Goal: Task Accomplishment & Management: Use online tool/utility

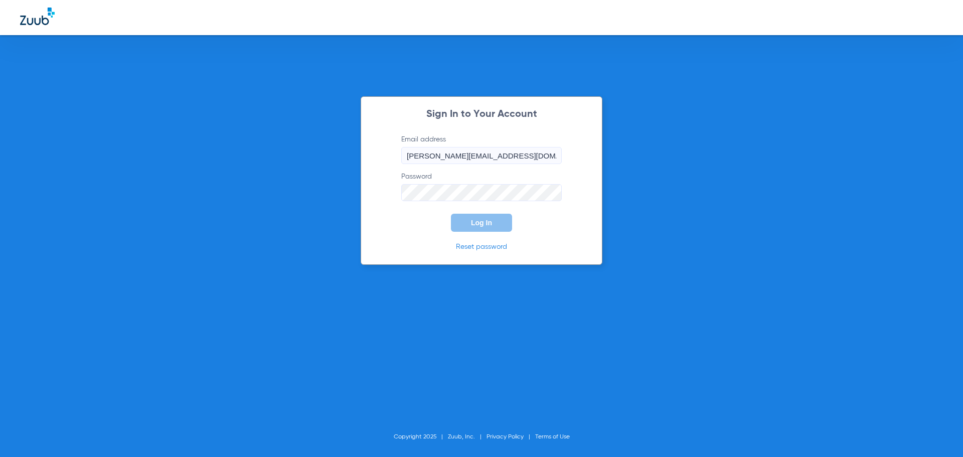
type input "[PERSON_NAME][EMAIL_ADDRESS][DOMAIN_NAME]"
click at [451, 214] on button "Log In" at bounding box center [481, 223] width 61 height 18
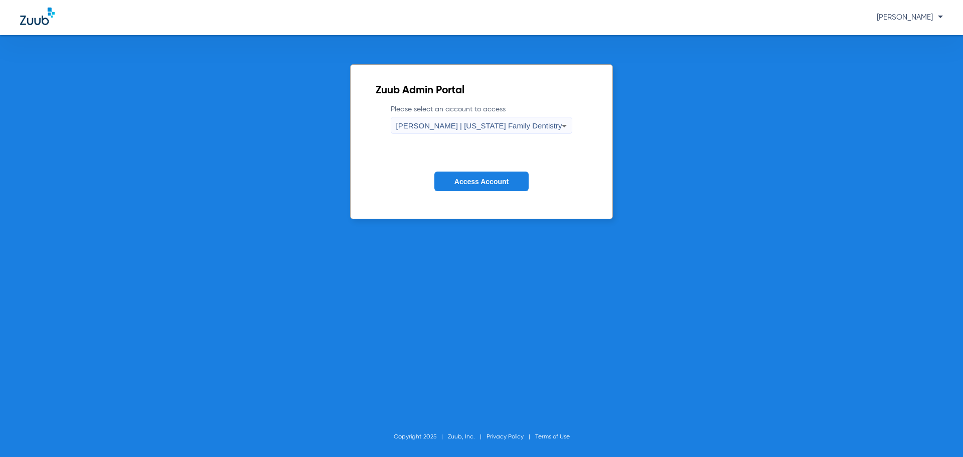
click at [489, 125] on span "[PERSON_NAME] | [US_STATE] Family Dentistry" at bounding box center [479, 125] width 166 height 9
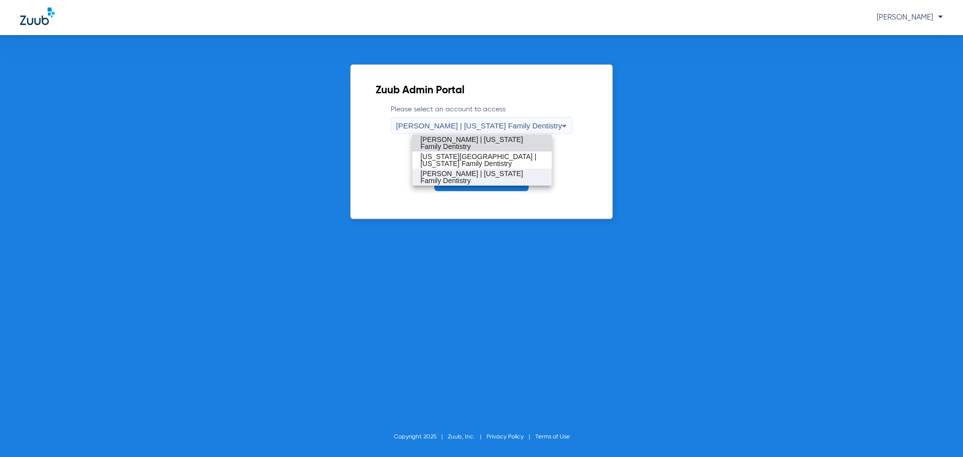
click at [490, 182] on mat-option "[PERSON_NAME] | [US_STATE] Family Dentistry" at bounding box center [481, 176] width 139 height 17
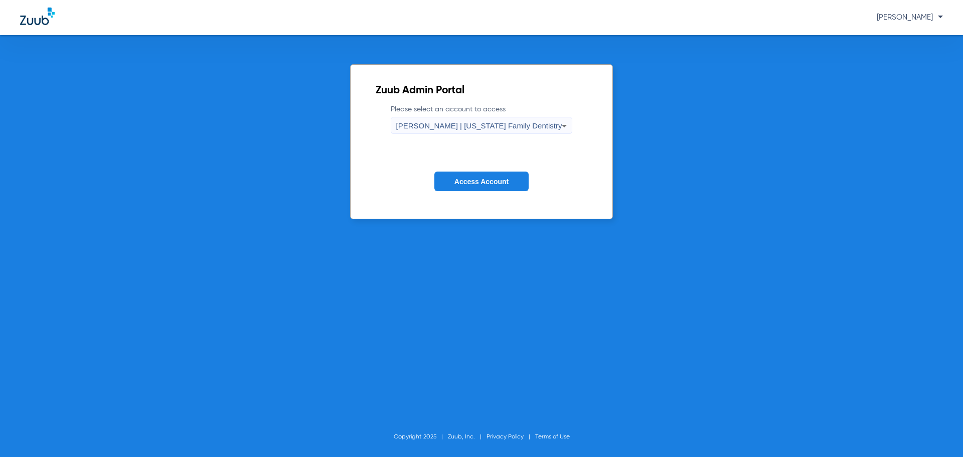
click at [490, 181] on span "Access Account" at bounding box center [481, 181] width 54 height 8
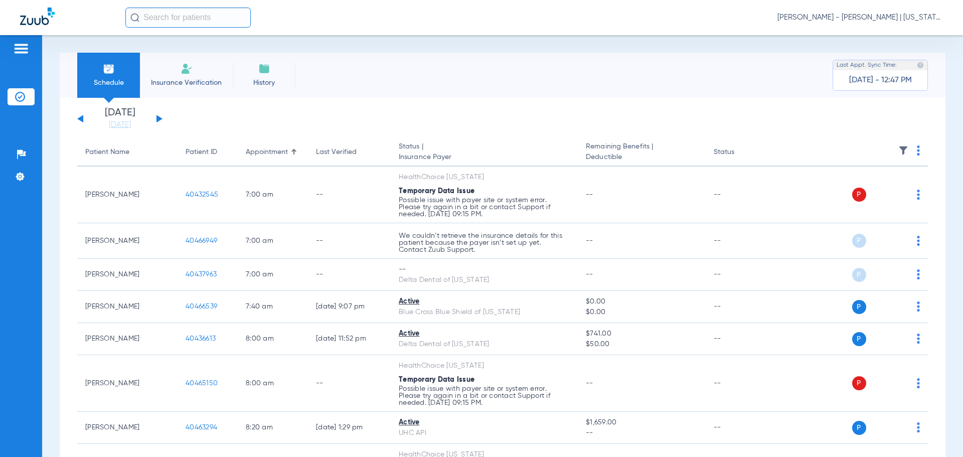
click at [159, 118] on button at bounding box center [159, 119] width 6 height 8
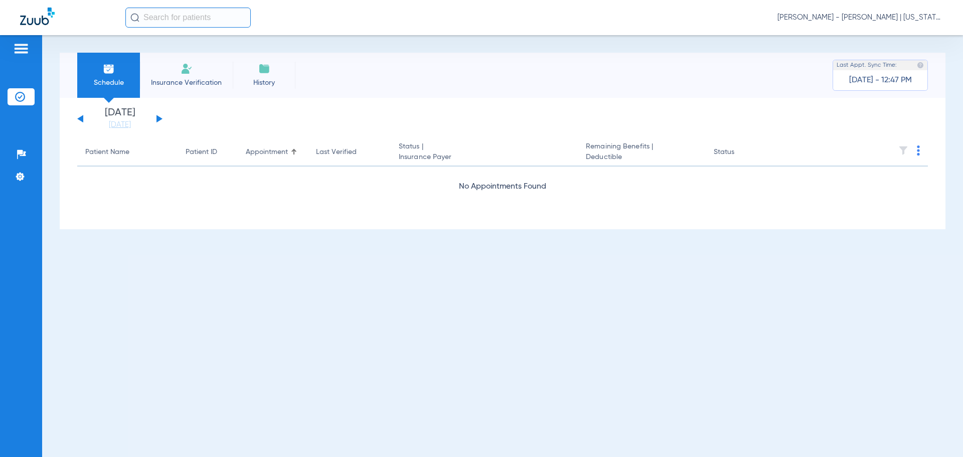
click at [159, 118] on button at bounding box center [159, 119] width 6 height 8
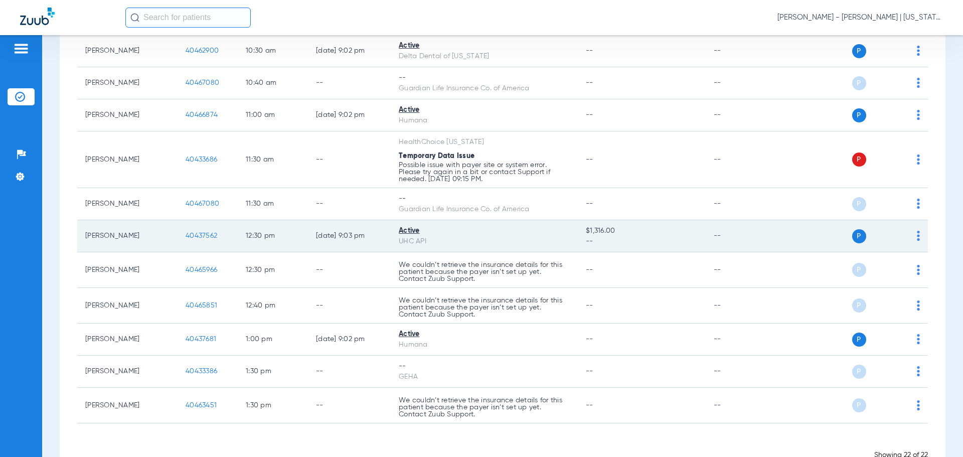
scroll to position [613, 0]
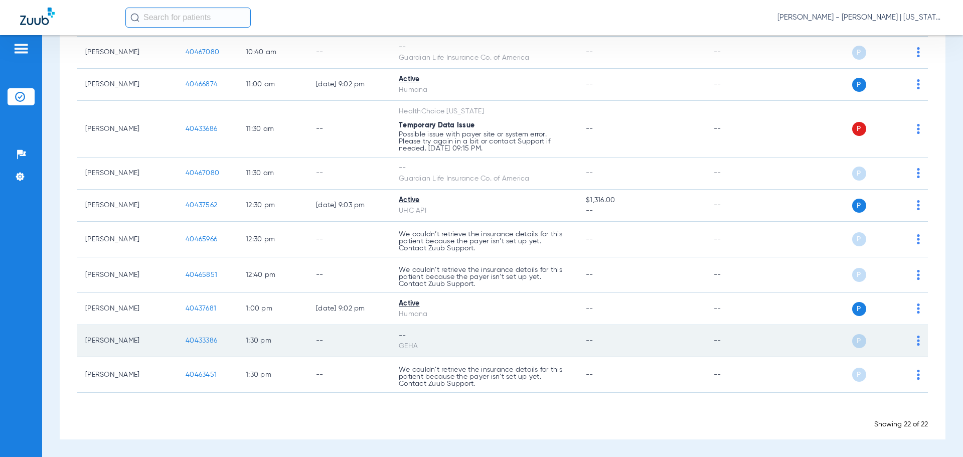
click at [197, 340] on span "40433386" at bounding box center [202, 340] width 32 height 7
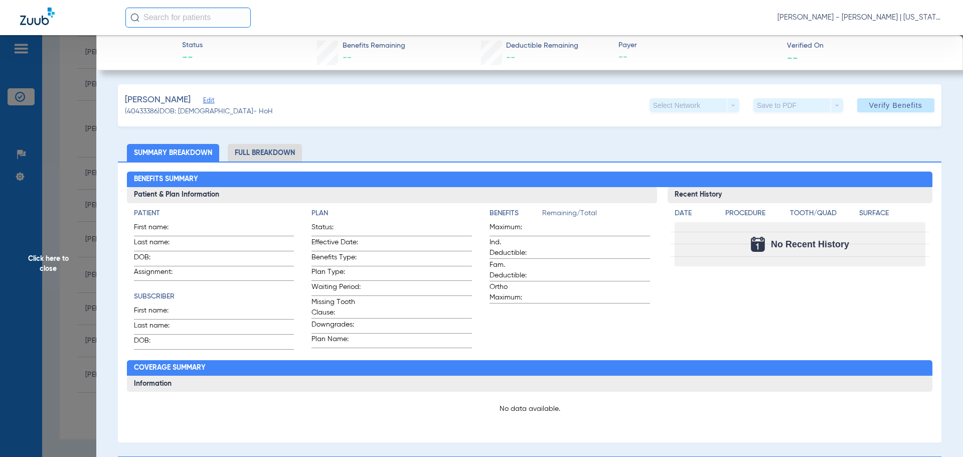
click at [291, 149] on li "Full Breakdown" at bounding box center [265, 153] width 74 height 18
